Goal: Task Accomplishment & Management: Use online tool/utility

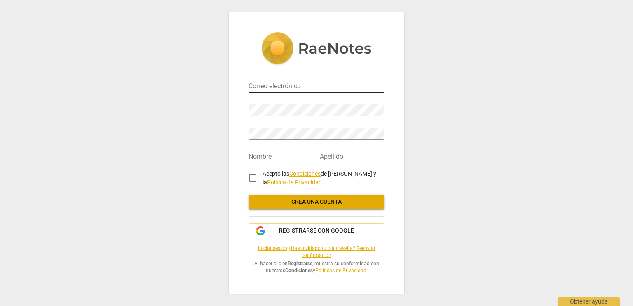
click at [277, 84] on input "email" at bounding box center [316, 87] width 136 height 12
type input "[EMAIL_ADDRESS][DOMAIN_NAME]"
click at [286, 152] on input "text" at bounding box center [280, 157] width 65 height 12
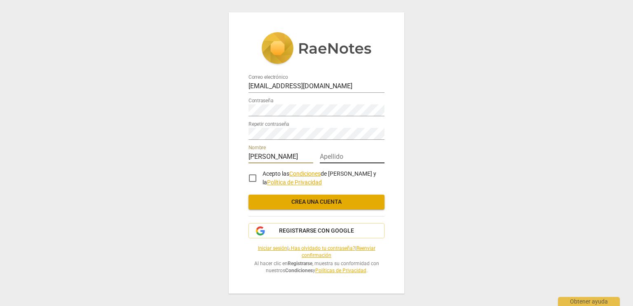
type input "Patricia"
click at [341, 156] on input "text" at bounding box center [352, 157] width 65 height 12
type input "Oringo"
click at [253, 178] on input "Acepto las Condiciones de RaeNotes y la Política de Privacidad" at bounding box center [253, 178] width 20 height 20
checkbox input "true"
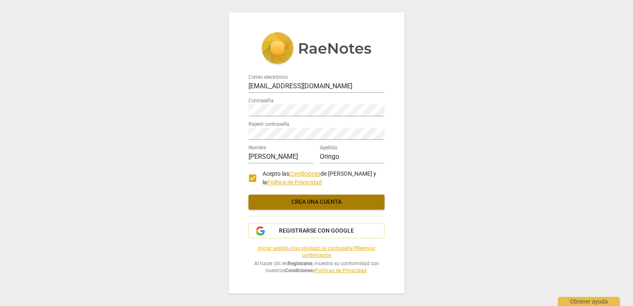
click at [301, 202] on span "Crea una cuenta" at bounding box center [316, 202] width 123 height 8
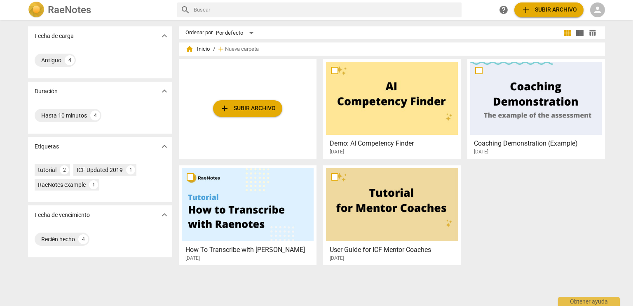
click at [596, 9] on span "person" at bounding box center [597, 10] width 10 height 10
click at [605, 17] on li "Iniciar sesión" at bounding box center [599, 20] width 51 height 20
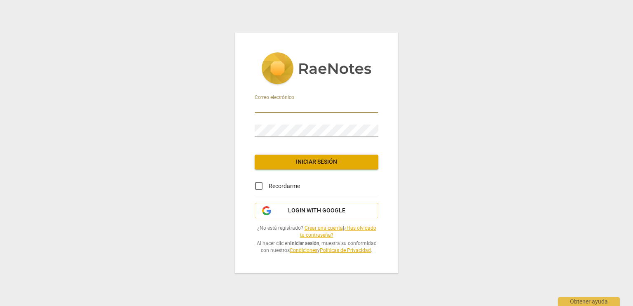
click at [313, 103] on input "email" at bounding box center [317, 107] width 124 height 12
type input "patoringo@yahoo.com.ar"
click at [316, 161] on span "Iniciar sesión" at bounding box center [316, 162] width 110 height 8
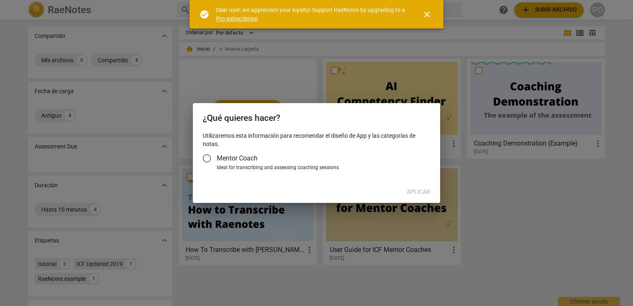
click at [204, 159] on input "Mentor Coach" at bounding box center [207, 158] width 20 height 20
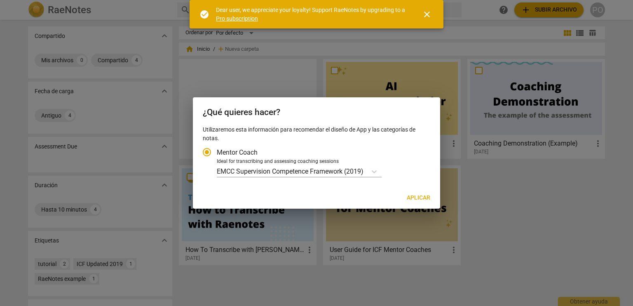
click at [417, 197] on span "Aplicar" at bounding box center [417, 198] width 23 height 8
radio input "false"
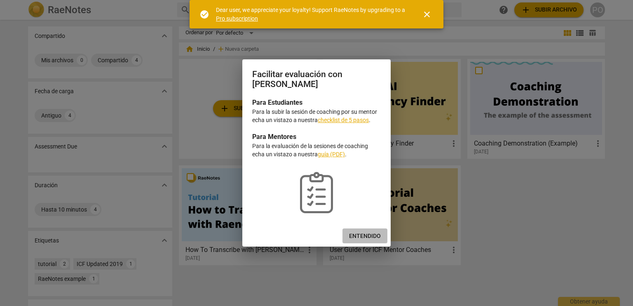
click at [362, 235] on span "Entendido" at bounding box center [365, 236] width 32 height 8
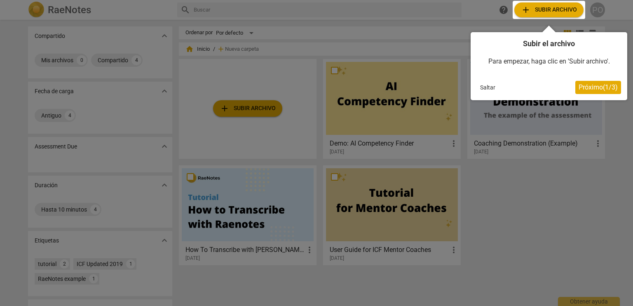
click at [545, 11] on div at bounding box center [548, 10] width 72 height 18
click at [549, 12] on div at bounding box center [548, 10] width 72 height 18
click at [588, 86] on span "Próximo ( 1 / 3 )" at bounding box center [597, 87] width 39 height 8
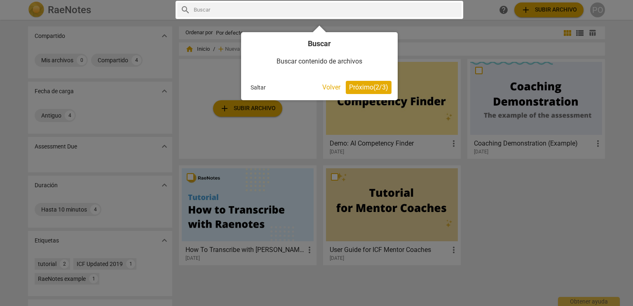
click at [376, 87] on span "Próximo ( 2 / 3 )" at bounding box center [368, 87] width 39 height 8
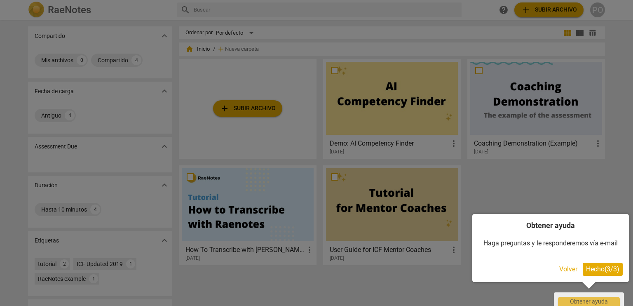
click at [603, 266] on span "Hecho ( 3 / 3 )" at bounding box center [602, 269] width 33 height 8
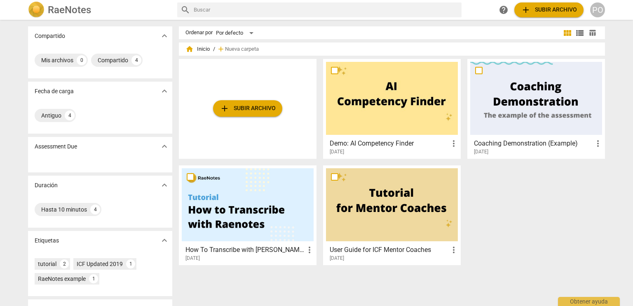
click at [537, 11] on span "add Subir archivo" at bounding box center [549, 10] width 56 height 10
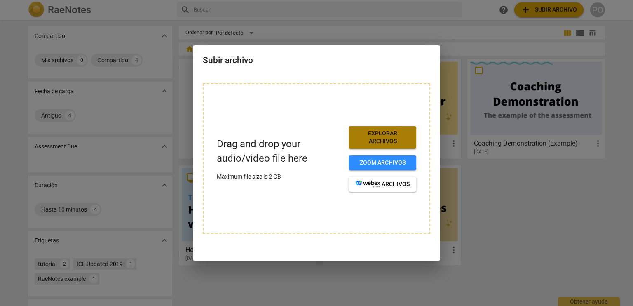
click at [384, 140] on span "Explorar archivos" at bounding box center [382, 137] width 54 height 16
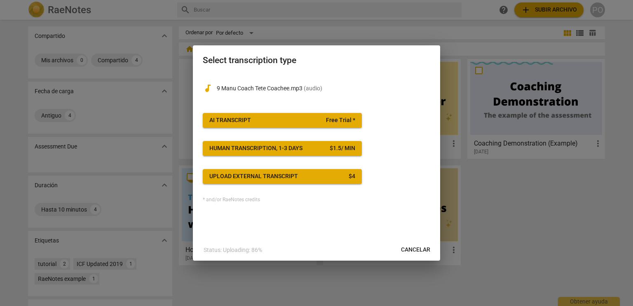
click at [331, 121] on span "Free Trial *" at bounding box center [340, 120] width 29 height 8
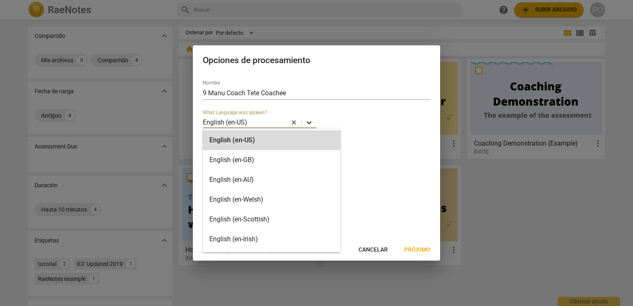
click at [306, 123] on icon at bounding box center [309, 122] width 8 height 8
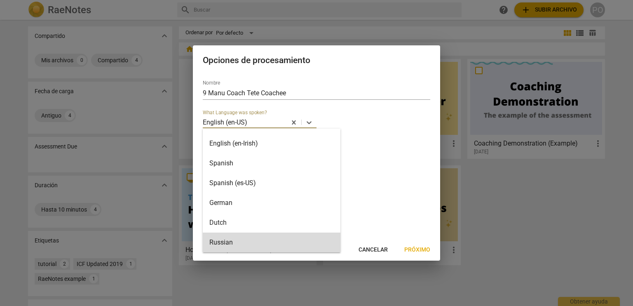
scroll to position [82, 0]
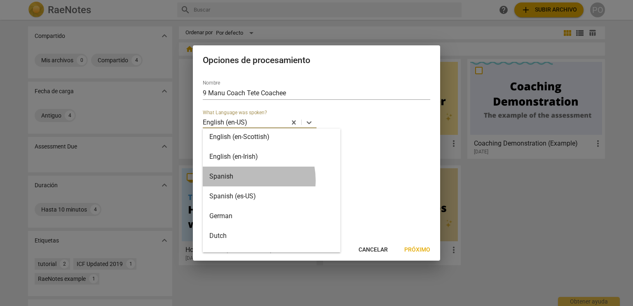
click at [238, 180] on div "Spanish" at bounding box center [272, 176] width 138 height 20
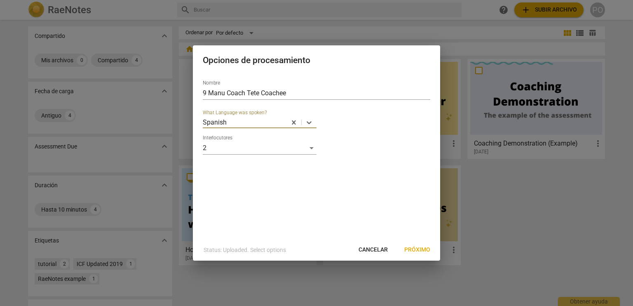
click at [418, 250] on span "Próximo" at bounding box center [417, 249] width 26 height 8
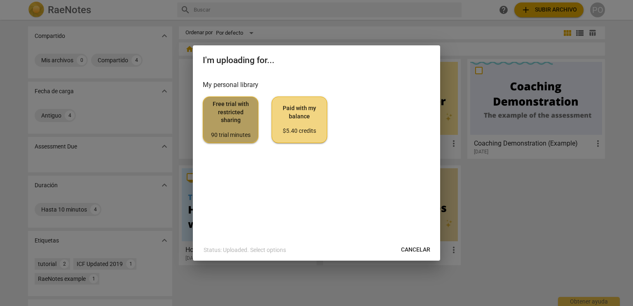
click at [233, 132] on div "90 trial minutes" at bounding box center [231, 135] width 42 height 8
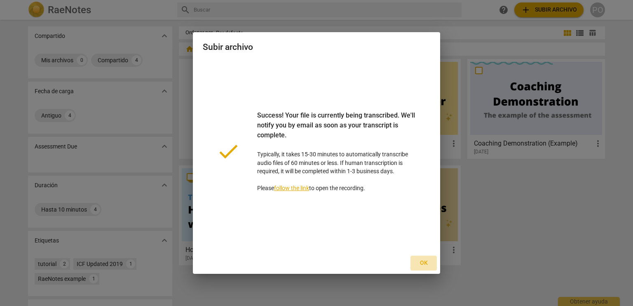
click at [425, 263] on span "Ok" at bounding box center [423, 263] width 13 height 8
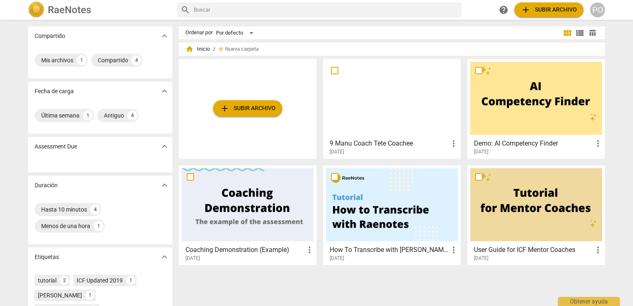
scroll to position [65, 0]
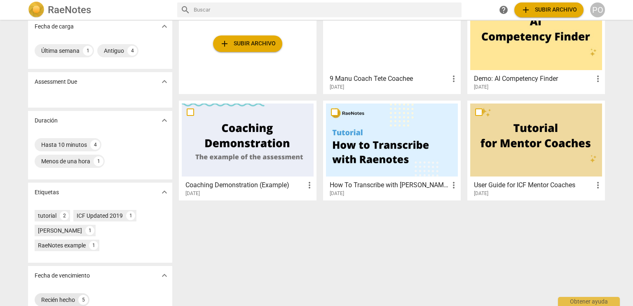
click at [71, 295] on div "Recién hecho" at bounding box center [58, 299] width 34 height 8
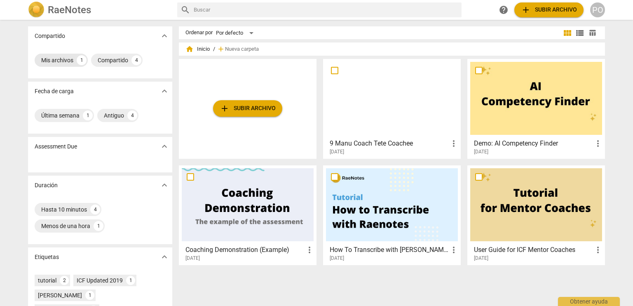
click at [75, 59] on div "Mis archivos 1" at bounding box center [61, 60] width 53 height 13
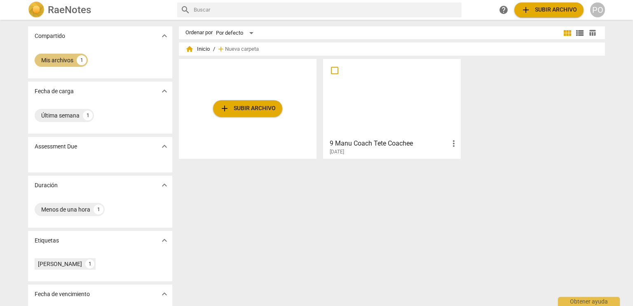
click at [81, 60] on div "1" at bounding box center [82, 60] width 10 height 10
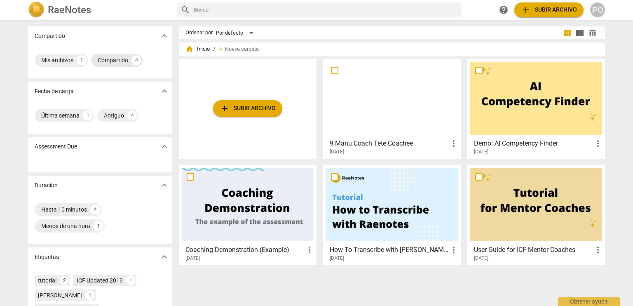
click at [135, 61] on div "4" at bounding box center [136, 60] width 10 height 10
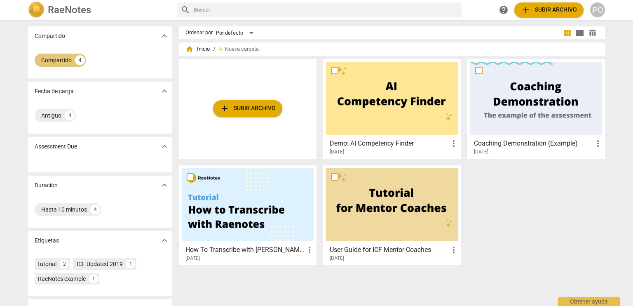
click at [61, 61] on div "Compartido" at bounding box center [56, 60] width 30 height 8
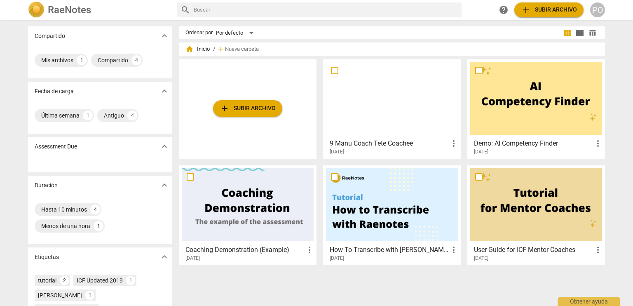
click at [394, 121] on div at bounding box center [392, 98] width 132 height 73
click at [405, 115] on div at bounding box center [392, 98] width 132 height 73
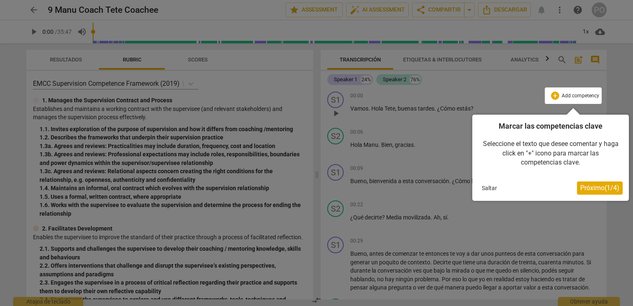
click at [491, 189] on button "Saltar" at bounding box center [489, 188] width 22 height 12
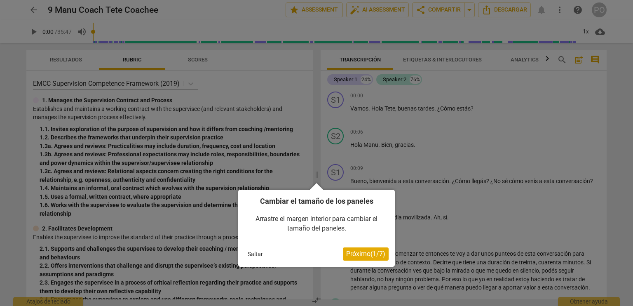
click at [261, 254] on button "Saltar" at bounding box center [255, 254] width 22 height 12
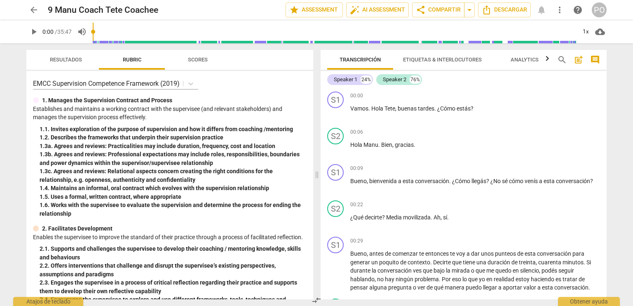
click at [439, 61] on span "Etiquetas & Interlocutores" at bounding box center [442, 59] width 79 height 6
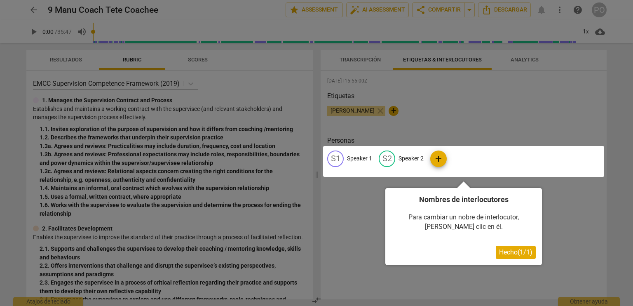
click at [507, 112] on div at bounding box center [316, 153] width 633 height 306
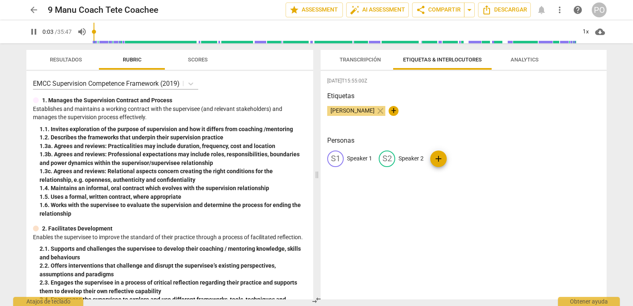
click at [362, 59] on span "Transcripción" at bounding box center [359, 59] width 41 height 6
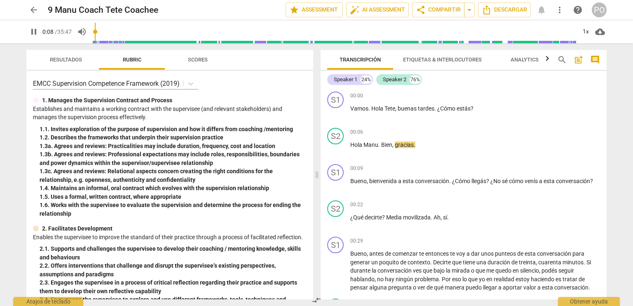
click at [425, 61] on span "Etiquetas & Interlocutores" at bounding box center [442, 59] width 79 height 6
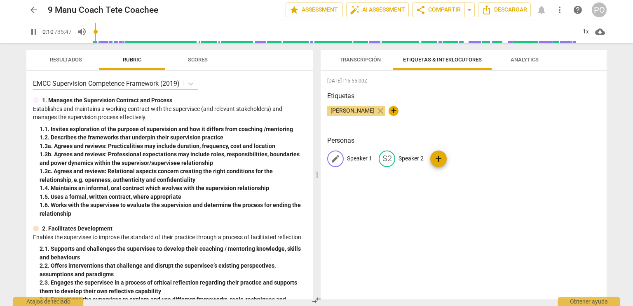
click at [359, 160] on p "Speaker 1" at bounding box center [359, 158] width 25 height 9
type input "12"
type input "C"
type input "13"
type input "Coa"
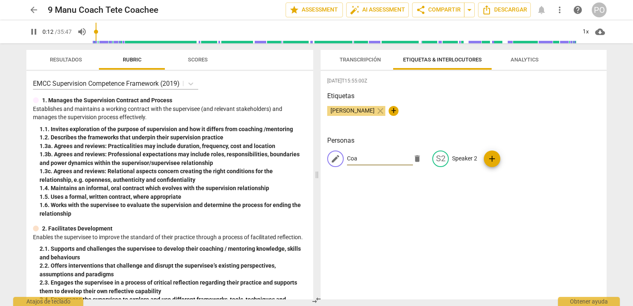
type input "13"
type input "Coac"
type input "13"
type input "Coach"
type input "14"
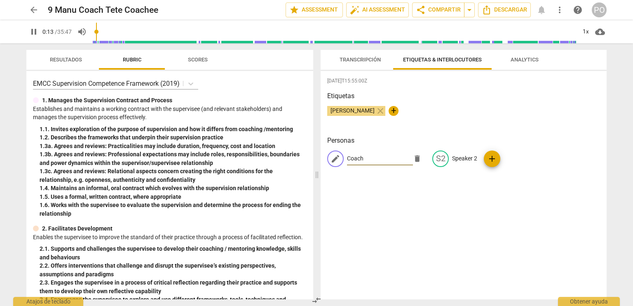
type input "Coach"
type input "14"
type input "Coach M"
type input "15"
type input "Coach Man"
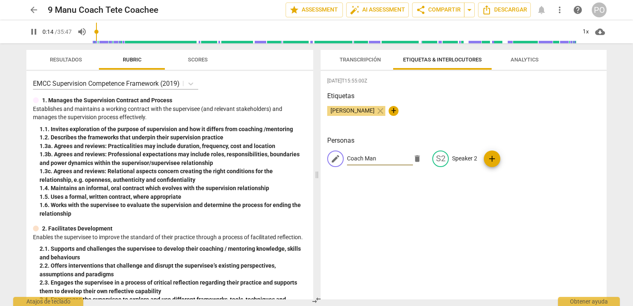
type input "15"
type input "Coach Manu"
type input "16"
type input "Coach Manu"
click at [461, 156] on p "Speaker 2" at bounding box center [464, 158] width 25 height 9
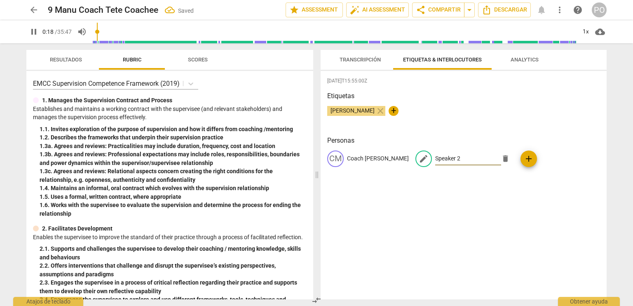
type input "19"
type input "t"
type input "19"
type input "té"
type input "20"
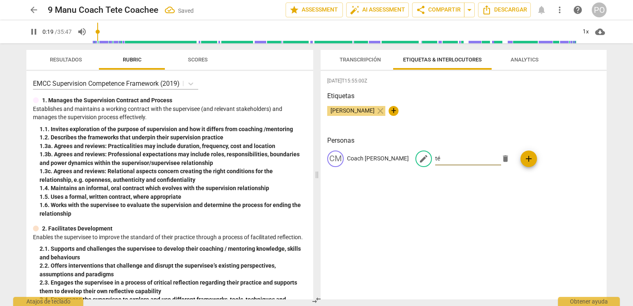
type input "t"
click at [448, 159] on input "text" at bounding box center [468, 158] width 66 height 13
type input "26"
type input "Te"
type input "27"
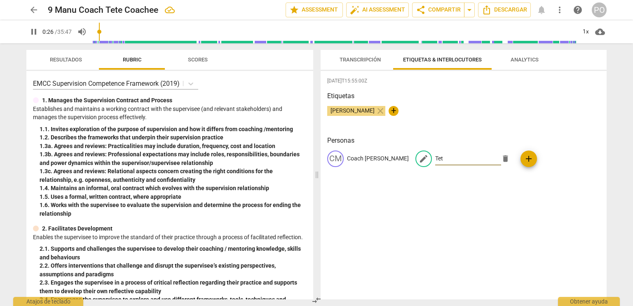
type input "Tete"
type input "28"
type input "Tete"
click at [453, 203] on div "2025-09-01T15:55:00Z Etiquetas Patricia Oringo close + Personas CM Coach Manu e…" at bounding box center [463, 185] width 286 height 228
click at [519, 60] on span "Analytics" at bounding box center [524, 59] width 28 height 6
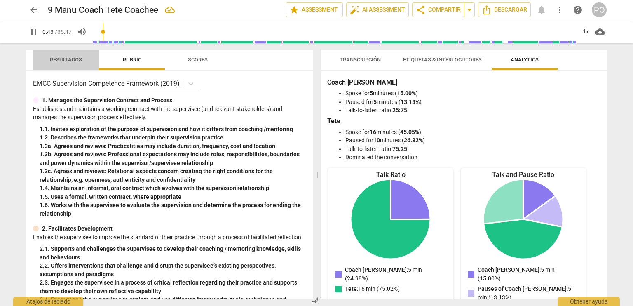
click at [73, 59] on span "Resultados" at bounding box center [66, 59] width 32 height 6
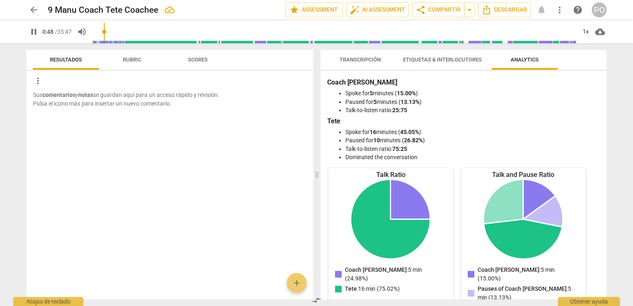
click at [133, 61] on span "Rubric" at bounding box center [132, 59] width 19 height 6
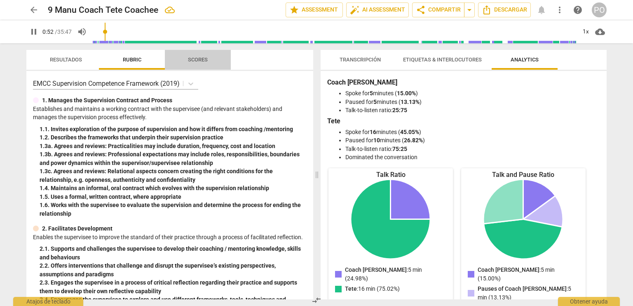
click at [196, 59] on span "Scores" at bounding box center [198, 59] width 20 height 6
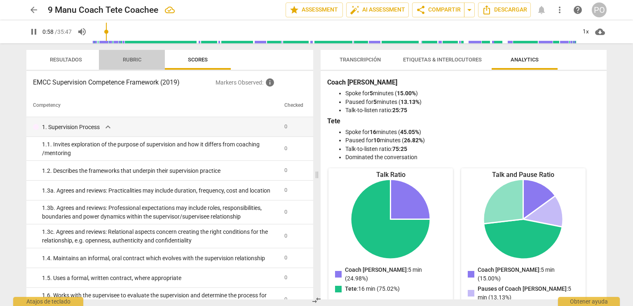
click at [131, 62] on span "Rubric" at bounding box center [132, 59] width 19 height 6
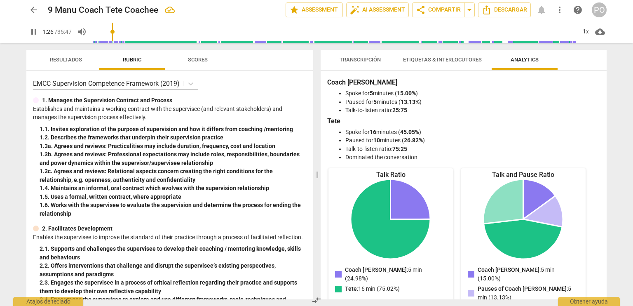
click at [356, 61] on span "Transcripción" at bounding box center [359, 59] width 41 height 6
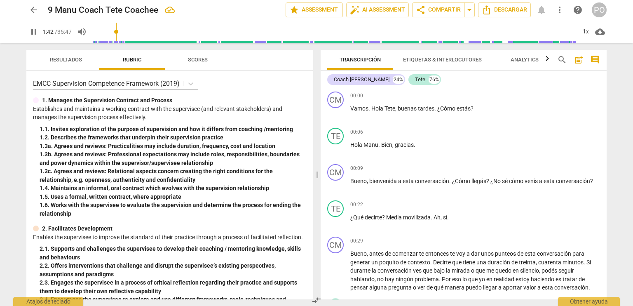
click at [576, 61] on span "post_add" at bounding box center [578, 60] width 10 height 10
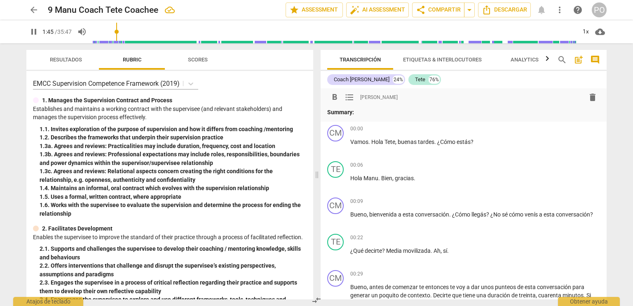
click at [596, 58] on span "comment" at bounding box center [595, 60] width 10 height 10
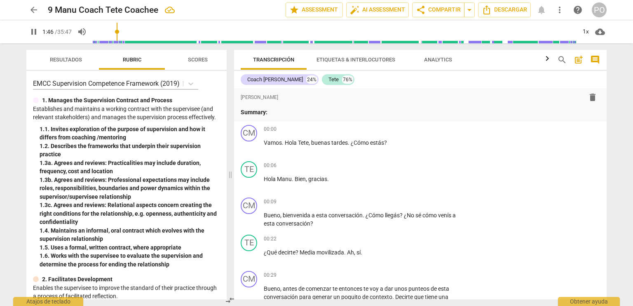
scroll to position [409, 0]
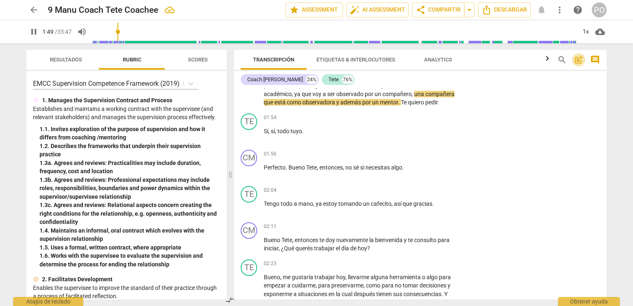
click at [581, 59] on span "post_add" at bounding box center [578, 60] width 10 height 10
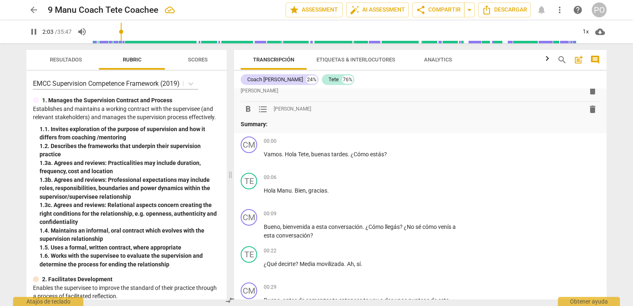
scroll to position [0, 0]
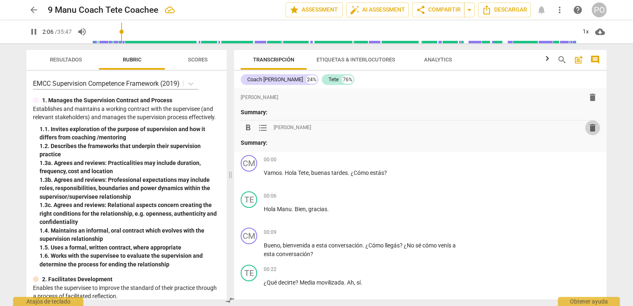
click at [591, 128] on span "delete" at bounding box center [592, 128] width 10 height 10
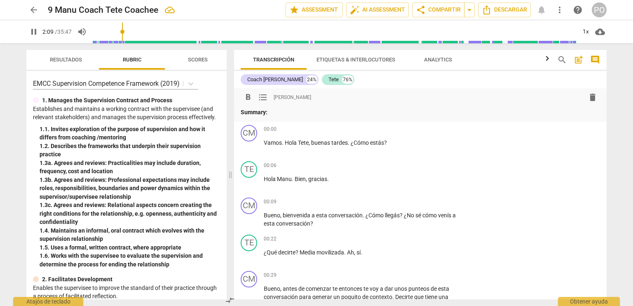
click at [590, 99] on span "delete" at bounding box center [592, 97] width 10 height 10
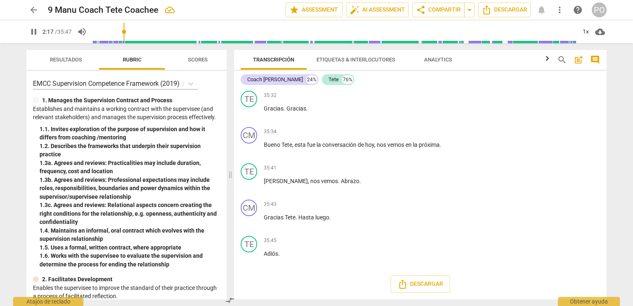
scroll to position [3485, 0]
click at [416, 283] on span "Descargar" at bounding box center [419, 284] width 45 height 10
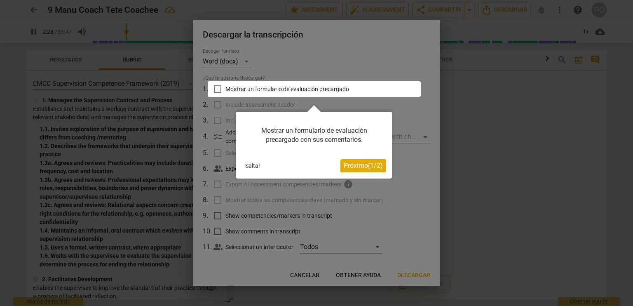
scroll to position [558, 0]
click at [216, 91] on div at bounding box center [314, 89] width 213 height 16
click at [253, 167] on button "Saltar" at bounding box center [253, 165] width 22 height 12
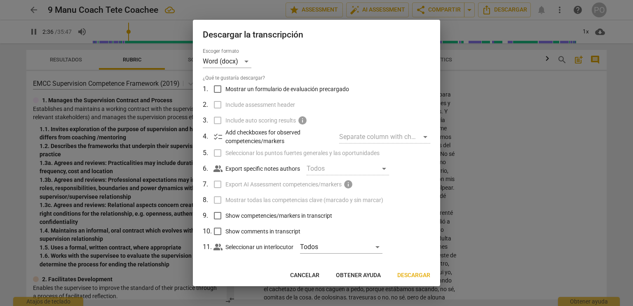
type input "157"
click at [217, 91] on input "Mostrar un formulario de evaluación precargado" at bounding box center [218, 89] width 16 height 16
checkbox input "true"
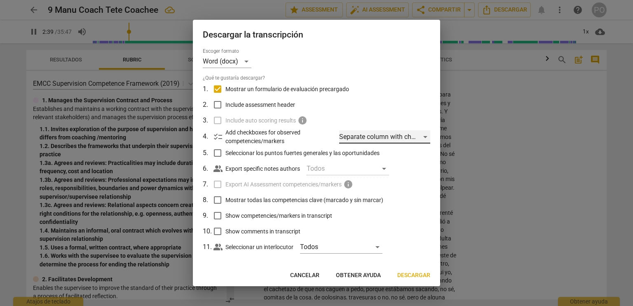
click at [422, 137] on div "Separate column with check marks" at bounding box center [384, 136] width 91 height 13
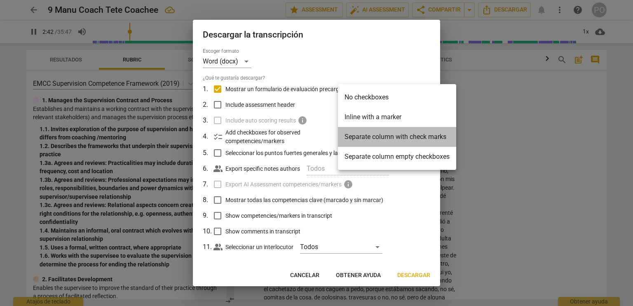
click at [423, 140] on li "Separate column with check marks" at bounding box center [397, 137] width 118 height 20
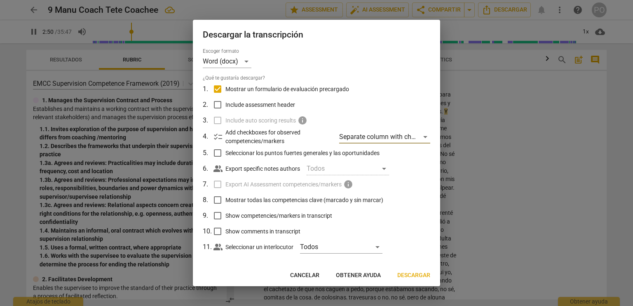
type input "170"
click at [219, 201] on input "Mostrar todas las competencias clave (marcado y sin marcar)" at bounding box center [218, 200] width 16 height 16
checkbox input "true"
type input "173"
click at [217, 215] on input "Show competencies/markers in transcript" at bounding box center [218, 216] width 16 height 16
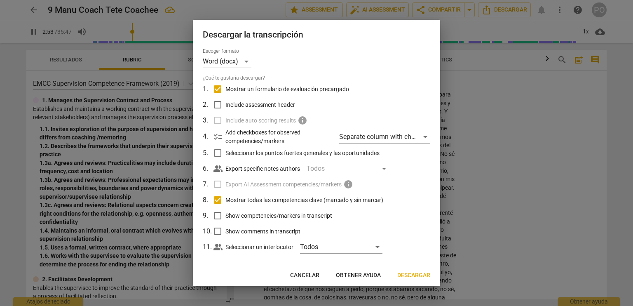
checkbox input "true"
type input "175"
click at [214, 231] on input "Show comments in transcript" at bounding box center [218, 231] width 16 height 16
checkbox input "true"
click at [375, 247] on div "Todos" at bounding box center [341, 246] width 82 height 13
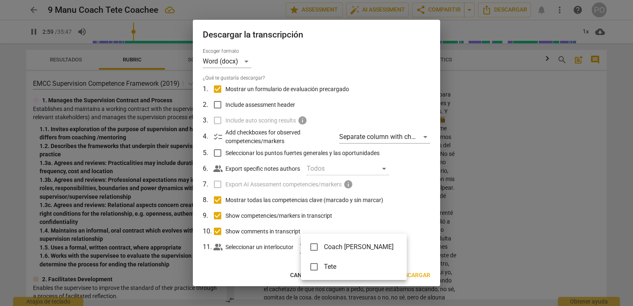
type input "180"
click at [352, 247] on span "Coach Manu" at bounding box center [359, 247] width 70 height 10
checkbox input "true"
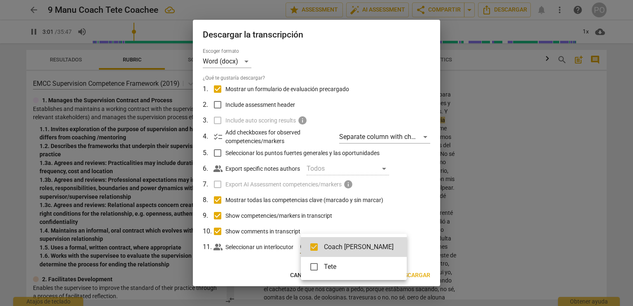
click at [399, 253] on div at bounding box center [316, 153] width 633 height 306
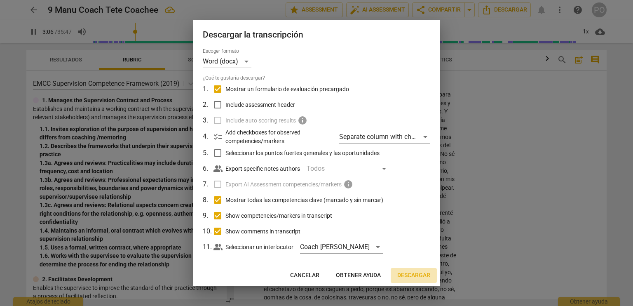
click at [405, 273] on span "Descargar" at bounding box center [413, 275] width 33 height 8
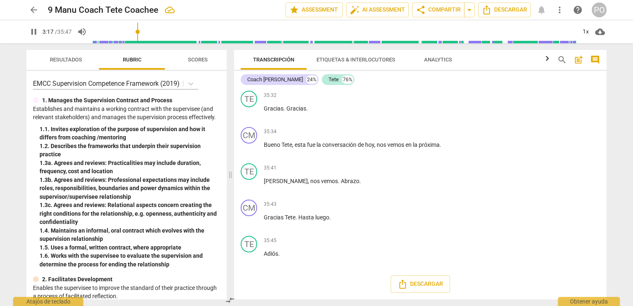
scroll to position [600, 0]
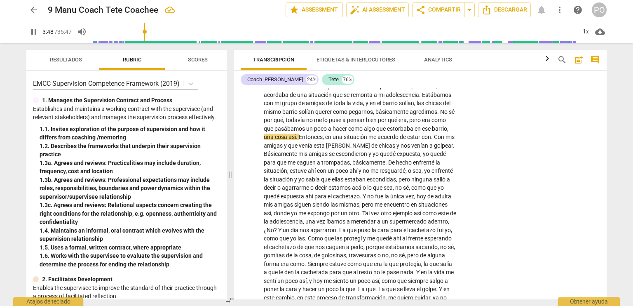
click at [620, 63] on div "arrow_back 9 Manu Coach Tete Coachee edit star Assessment auto_fix_high AI Asse…" at bounding box center [316, 153] width 633 height 306
click at [596, 13] on div "PO" at bounding box center [598, 9] width 15 height 15
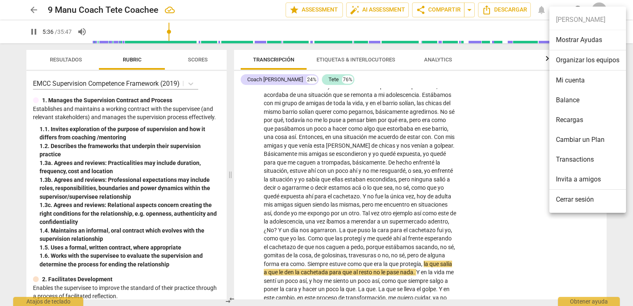
click at [33, 33] on div at bounding box center [316, 153] width 633 height 306
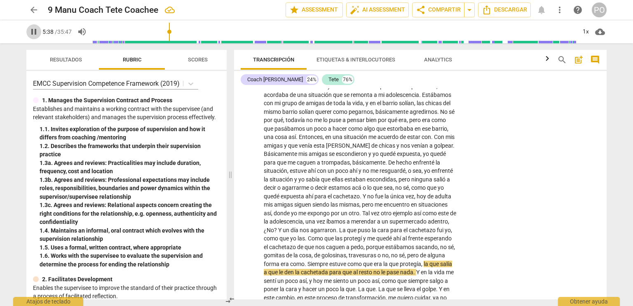
click at [33, 33] on span "pause" at bounding box center [34, 32] width 10 height 10
type input "339"
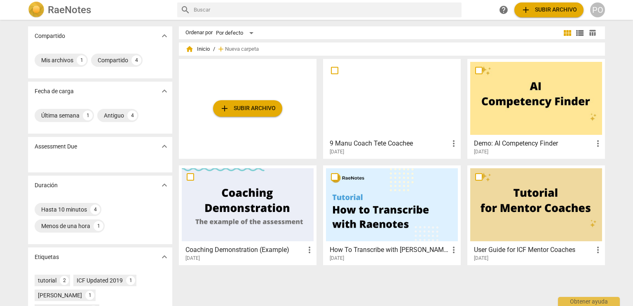
click at [44, 10] on img at bounding box center [36, 10] width 16 height 16
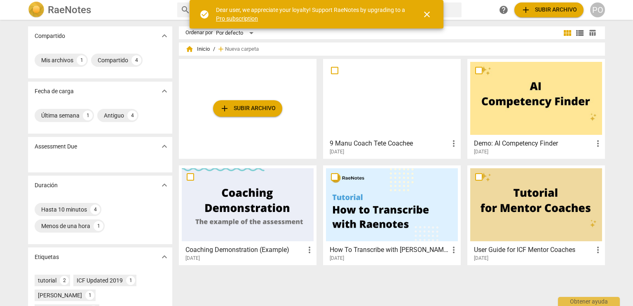
click at [428, 14] on span "close" at bounding box center [427, 14] width 10 height 10
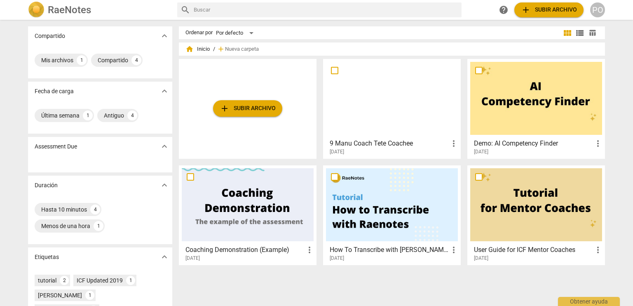
click at [281, 8] on input "text" at bounding box center [326, 9] width 264 height 13
type input "observacion"
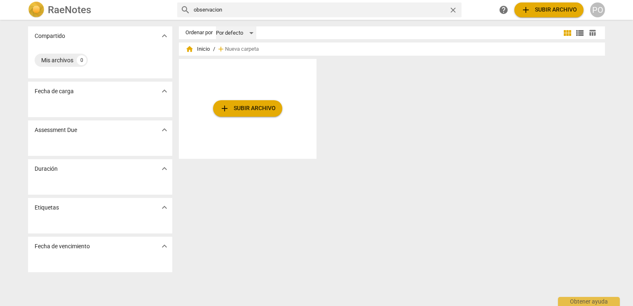
click at [249, 34] on div "Por defecto" at bounding box center [236, 32] width 40 height 13
click at [338, 85] on div at bounding box center [316, 153] width 633 height 306
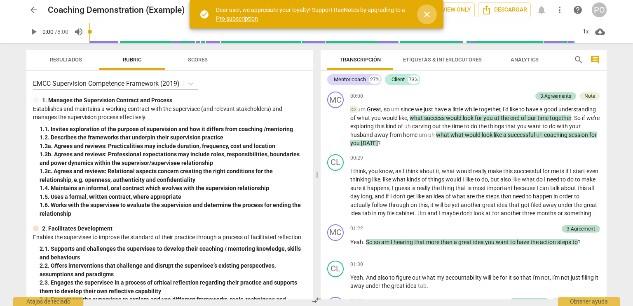
click at [429, 15] on span "close" at bounding box center [427, 14] width 10 height 10
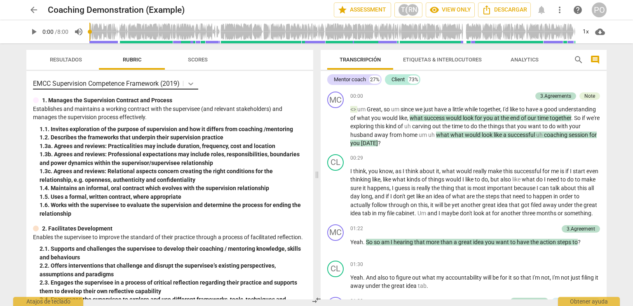
click at [191, 84] on icon at bounding box center [190, 83] width 5 height 3
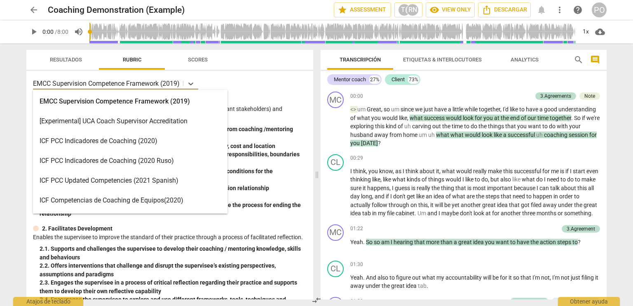
click at [114, 179] on div "ICF PCC Updated Competencies (2021 Spanish)" at bounding box center [130, 181] width 194 height 20
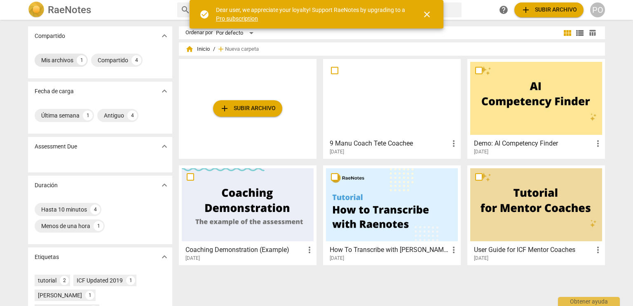
click at [57, 61] on div "Mis archivos" at bounding box center [57, 60] width 32 height 8
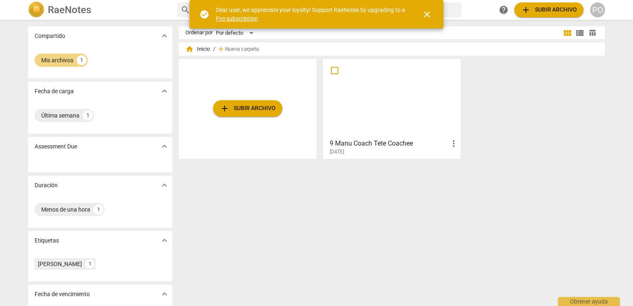
click at [400, 99] on div at bounding box center [392, 98] width 132 height 73
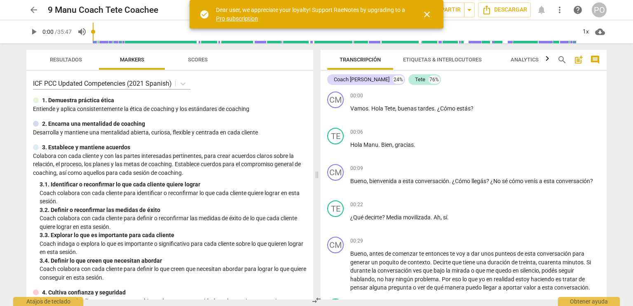
click at [427, 14] on span "close" at bounding box center [427, 14] width 10 height 10
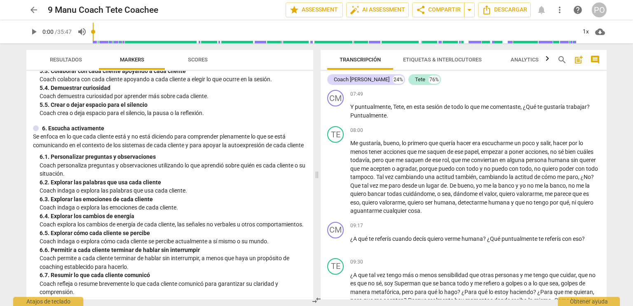
scroll to position [824, 0]
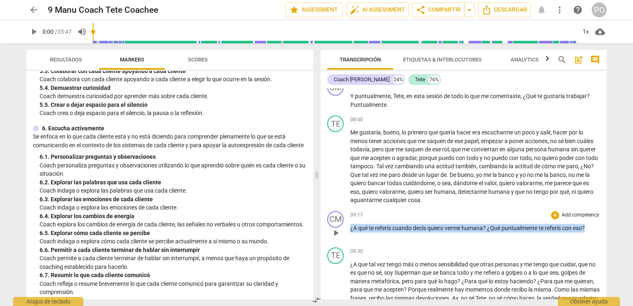
drag, startPoint x: 351, startPoint y: 249, endPoint x: 595, endPoint y: 247, distance: 244.2
click at [595, 232] on p "¿A qué te referís cuando decís quiero verme humana ? ¿Qué puntualmente te refer…" at bounding box center [475, 228] width 250 height 9
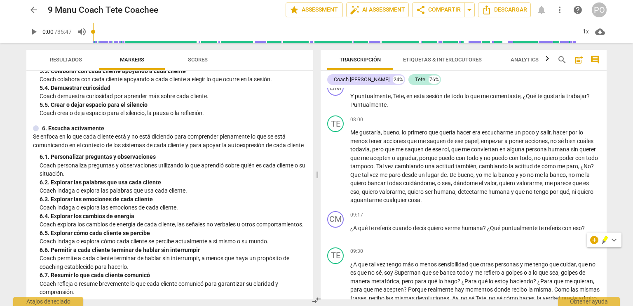
click at [93, 138] on p "Se enfoca en lo que cada cliente está y no está diciendo para comprender plen…" at bounding box center [169, 140] width 273 height 17
click at [197, 58] on span "Scores" at bounding box center [198, 59] width 20 height 6
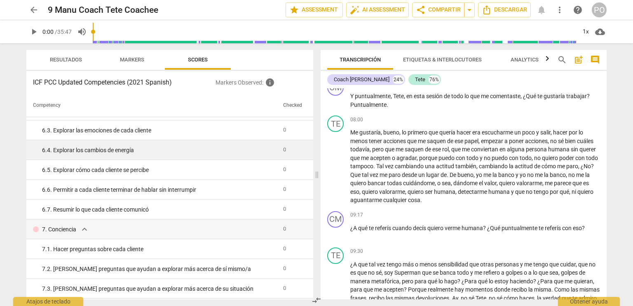
scroll to position [329, 0]
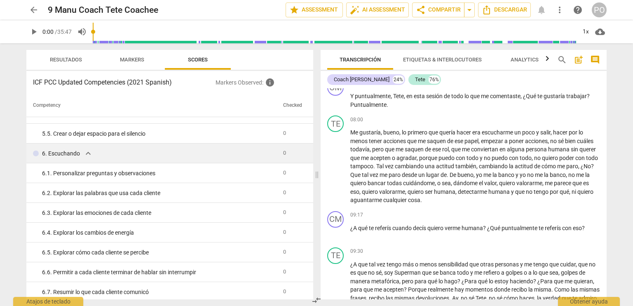
click at [73, 155] on p "6. Escuchando" at bounding box center [61, 153] width 38 height 9
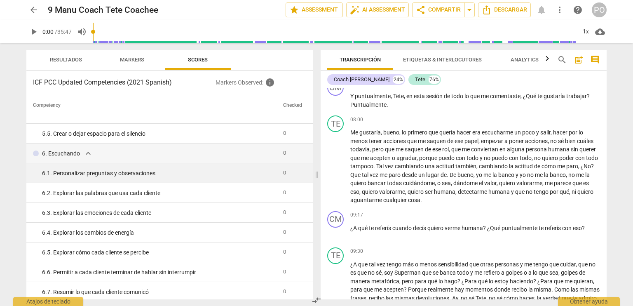
click at [82, 173] on div "6. 1. Personalizar preguntas y observaciones" at bounding box center [159, 173] width 234 height 9
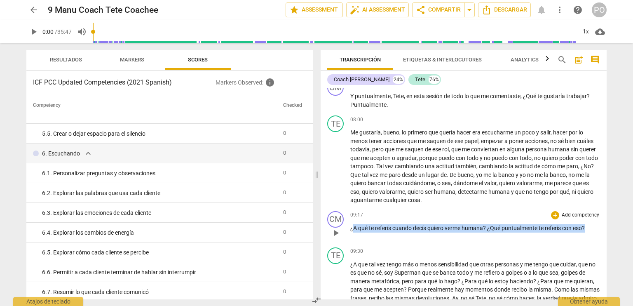
drag, startPoint x: 354, startPoint y: 248, endPoint x: 593, endPoint y: 238, distance: 239.1
click at [593, 238] on div "09:17 + Add competency keyboard_arrow_right ¿A qué te referís cuando decís quie…" at bounding box center [475, 226] width 250 height 30
click at [576, 219] on p "Add competency" at bounding box center [580, 214] width 39 height 7
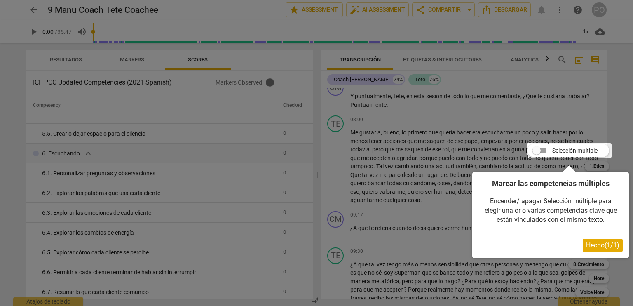
click at [551, 152] on div at bounding box center [568, 150] width 85 height 15
click at [539, 151] on div at bounding box center [568, 150] width 85 height 15
click at [558, 150] on div at bounding box center [568, 150] width 85 height 15
click at [547, 150] on div at bounding box center [568, 150] width 85 height 15
click at [592, 247] on span "Hecho ( 1 / 1 )" at bounding box center [602, 245] width 33 height 8
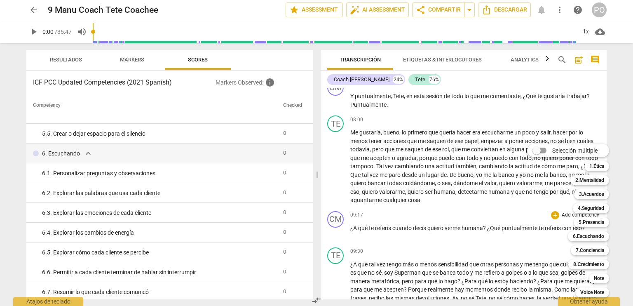
click at [540, 149] on input "Selección múltiple" at bounding box center [536, 150] width 20 height 20
checkbox input "true"
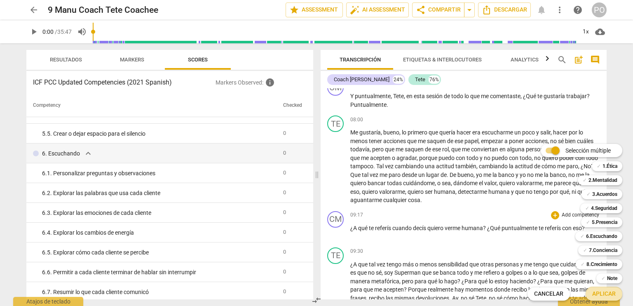
click at [595, 292] on span "Aplicar" at bounding box center [603, 294] width 23 height 8
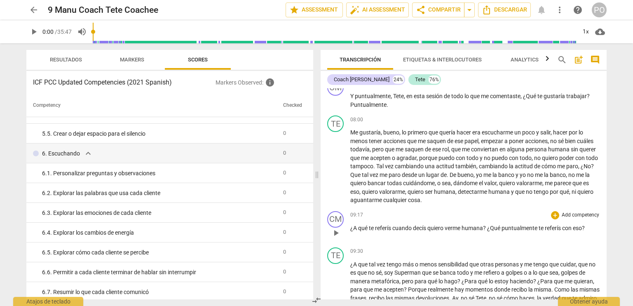
click at [568, 219] on p "Add competency" at bounding box center [580, 214] width 39 height 7
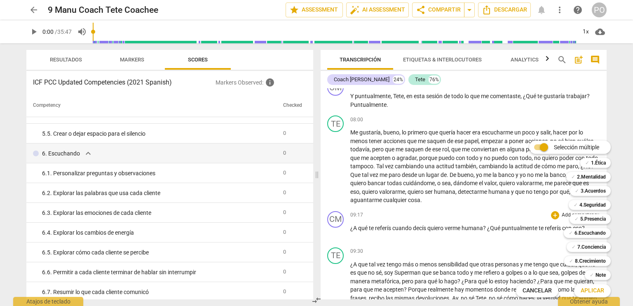
click at [437, 260] on div at bounding box center [316, 153] width 633 height 306
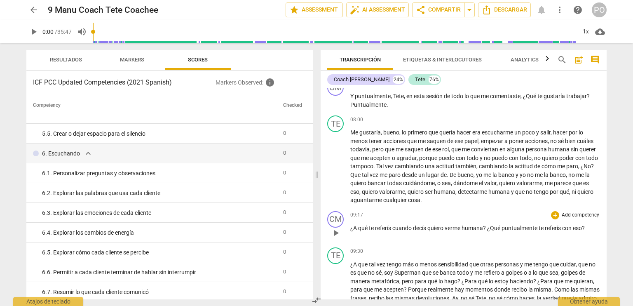
click at [335, 238] on span "play_arrow" at bounding box center [336, 233] width 10 height 10
click at [338, 238] on span "pause" at bounding box center [336, 233] width 10 height 10
type input "558"
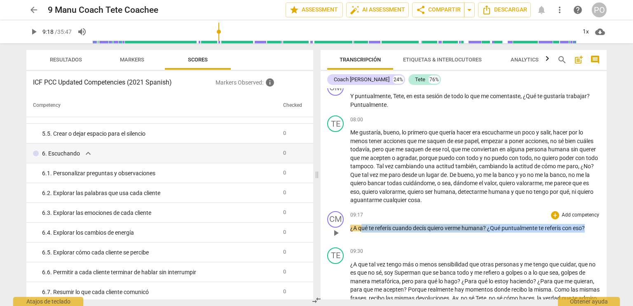
drag, startPoint x: 362, startPoint y: 248, endPoint x: 586, endPoint y: 250, distance: 224.0
click at [586, 232] on p "¿A qué te referís cuando decís quiero verme humana ? ¿Qué puntualmente te refer…" at bounding box center [475, 228] width 250 height 9
click at [563, 219] on p "Add competency" at bounding box center [580, 214] width 39 height 7
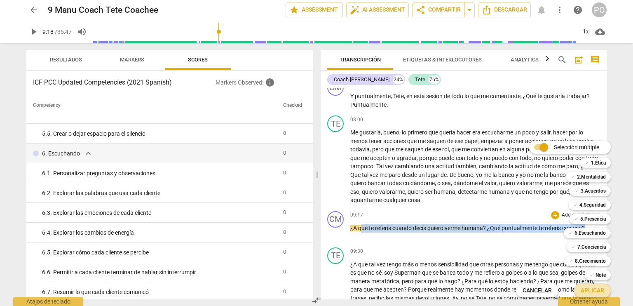
click at [595, 290] on span "Aplicar" at bounding box center [591, 290] width 23 height 8
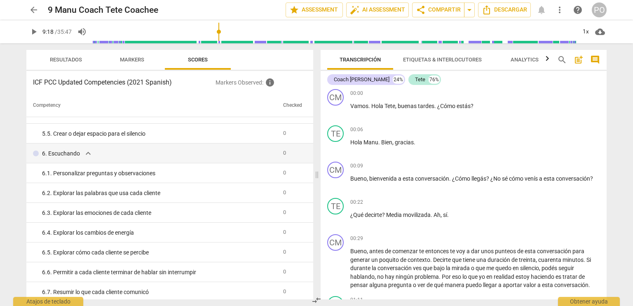
scroll to position [0, 0]
